Goal: Find specific page/section: Find specific page/section

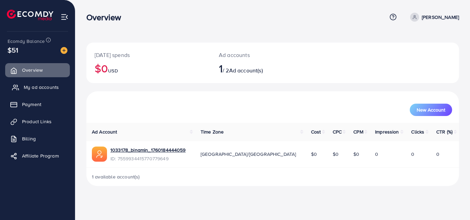
click at [38, 85] on span "My ad accounts" at bounding box center [41, 87] width 35 height 7
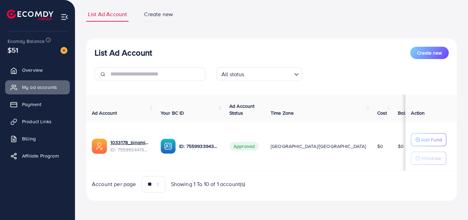
scroll to position [46, 0]
click at [38, 121] on span "Product Links" at bounding box center [39, 121] width 30 height 7
